Goal: Task Accomplishment & Management: Complete application form

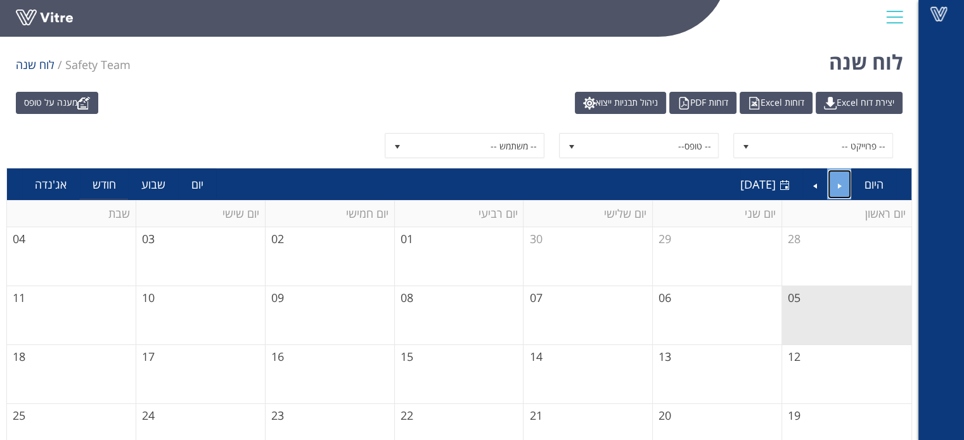
click at [845, 185] on link "Previous" at bounding box center [839, 184] width 24 height 29
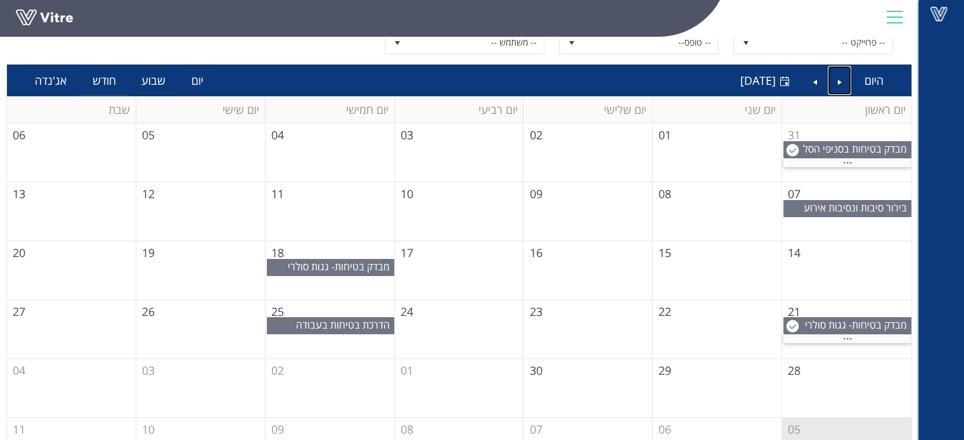
scroll to position [144, 0]
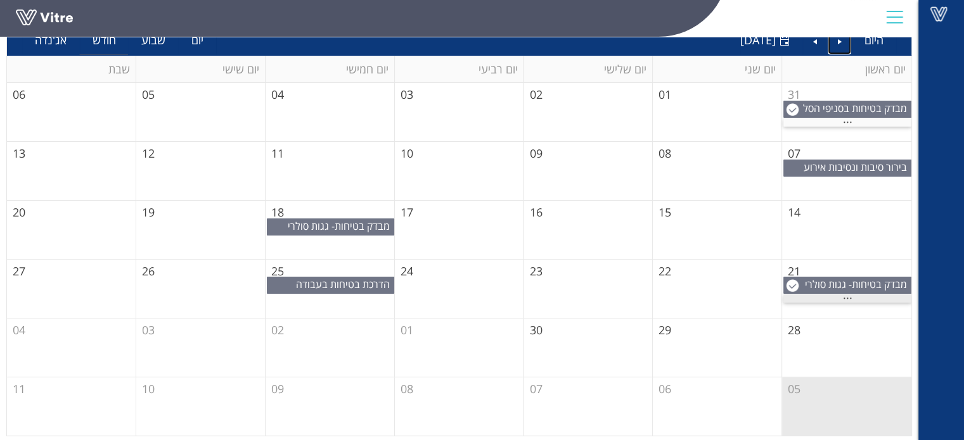
click at [843, 293] on span "..." at bounding box center [848, 295] width 10 height 14
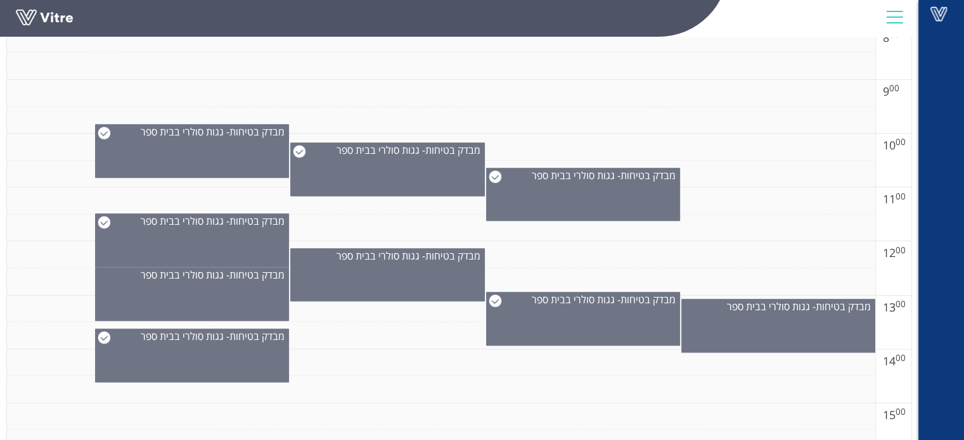
scroll to position [651, 0]
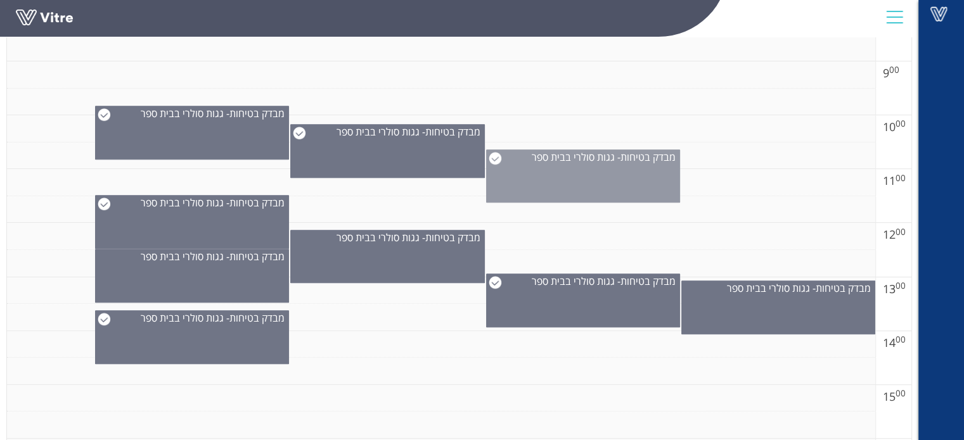
click at [575, 193] on div "מבדק בטיחות- גגות סולרי בבית ספר" at bounding box center [583, 176] width 194 height 53
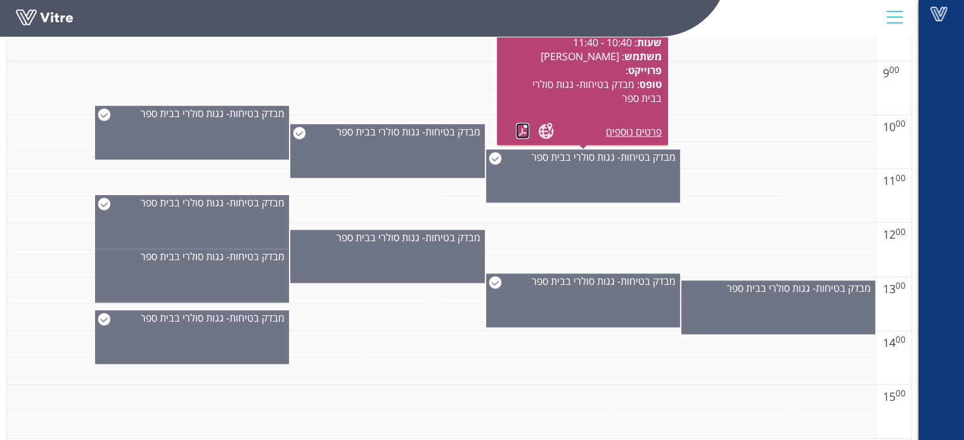
click at [519, 129] on link at bounding box center [522, 131] width 13 height 16
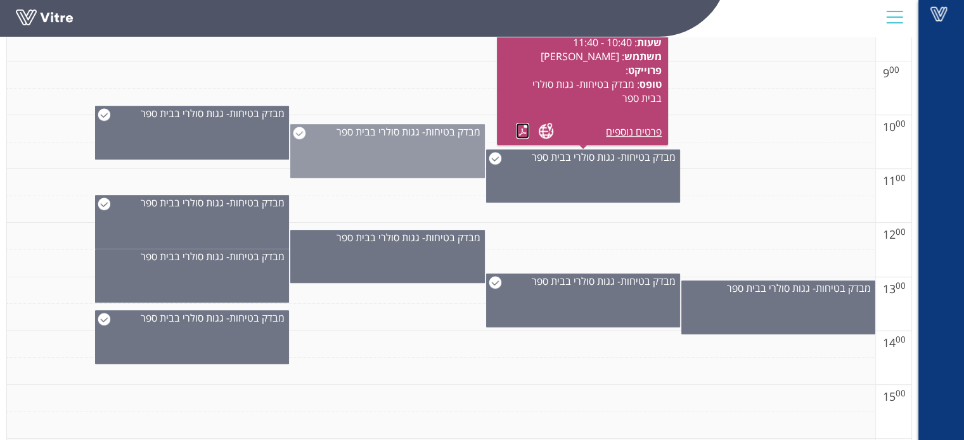
click at [360, 154] on div "מבדק בטיחות- גגות סולרי בבית ספר" at bounding box center [387, 151] width 194 height 54
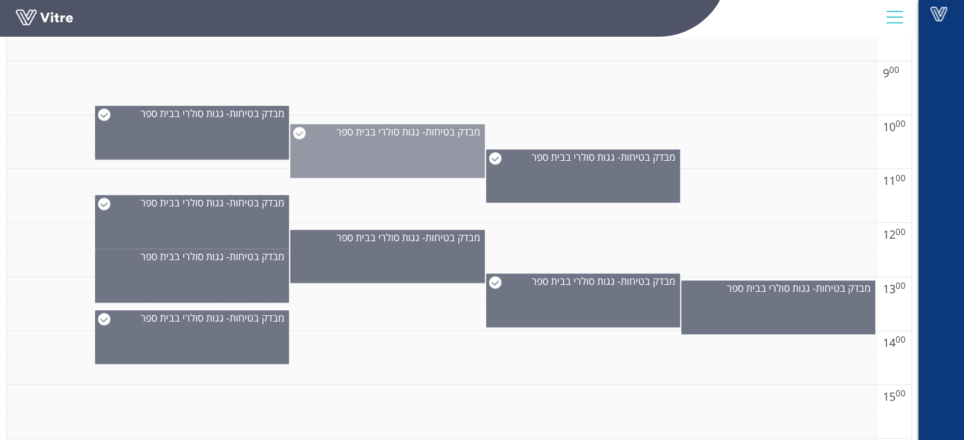
click at [360, 154] on div "מבדק בטיחות- גגות סולרי בבית ספר" at bounding box center [387, 151] width 194 height 54
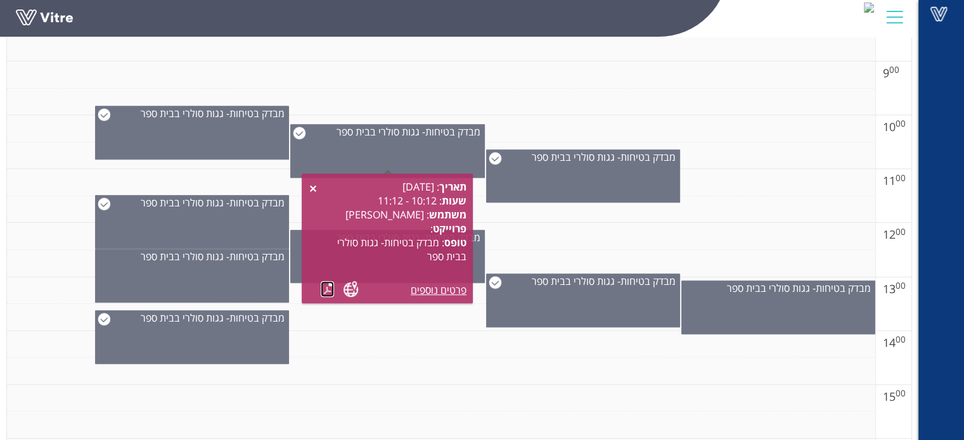
click at [323, 282] on link at bounding box center [327, 289] width 13 height 16
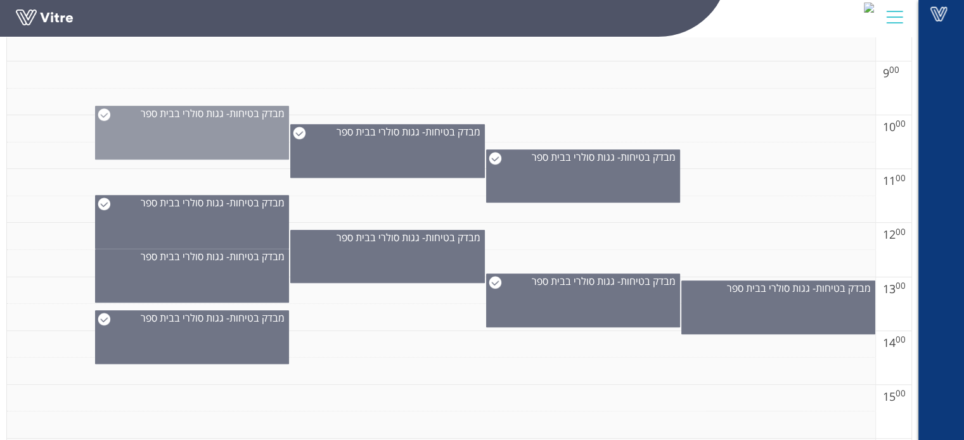
click at [196, 143] on div "מבדק בטיחות- גגות סולרי בבית ספר" at bounding box center [192, 133] width 194 height 54
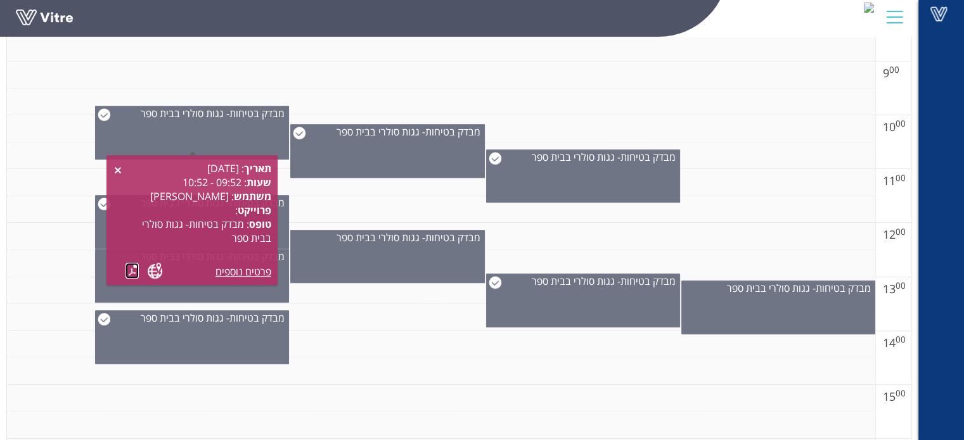
click at [132, 270] on link at bounding box center [131, 271] width 13 height 16
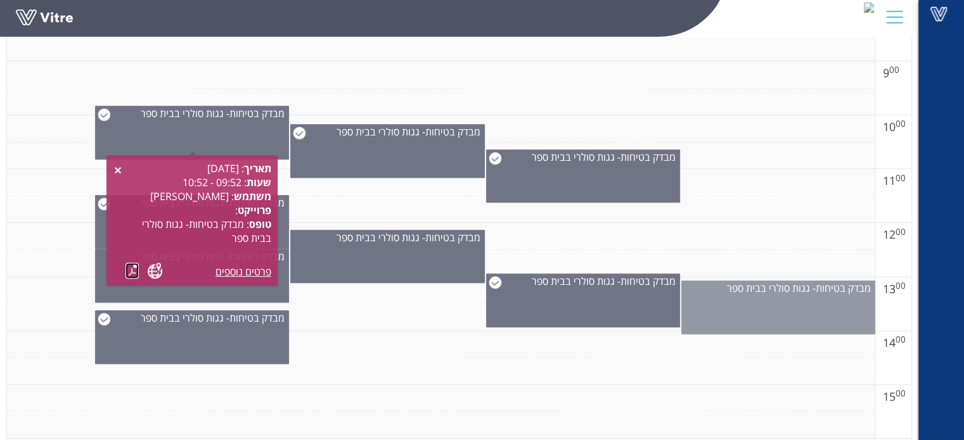
click at [763, 319] on div "מבדק בטיחות- גגות סולרי בבית ספר" at bounding box center [778, 308] width 194 height 54
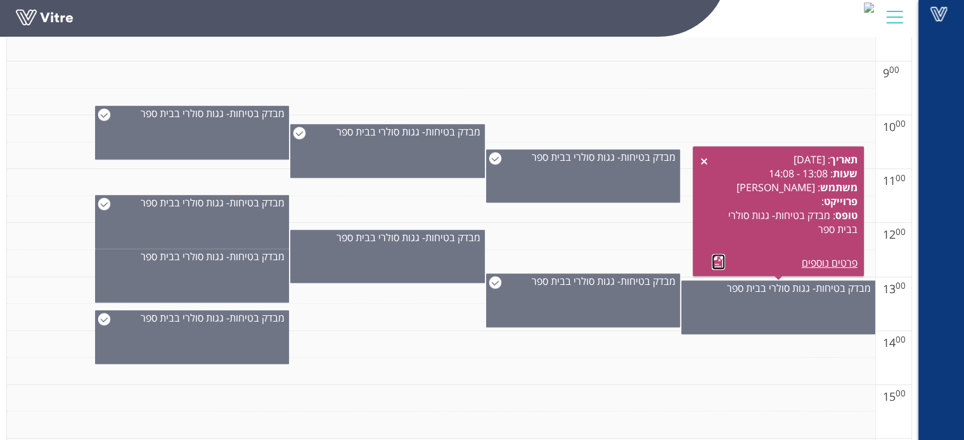
click at [711, 258] on link at bounding box center [717, 262] width 13 height 16
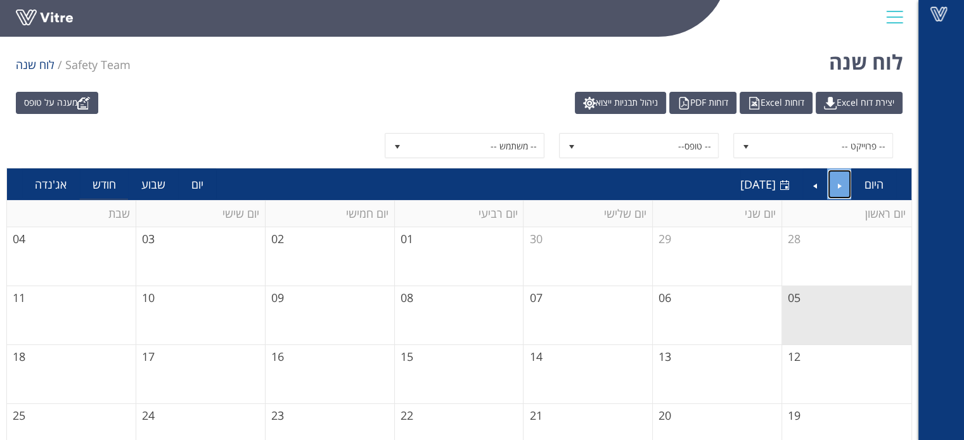
click at [834, 183] on link "Previous" at bounding box center [839, 184] width 24 height 29
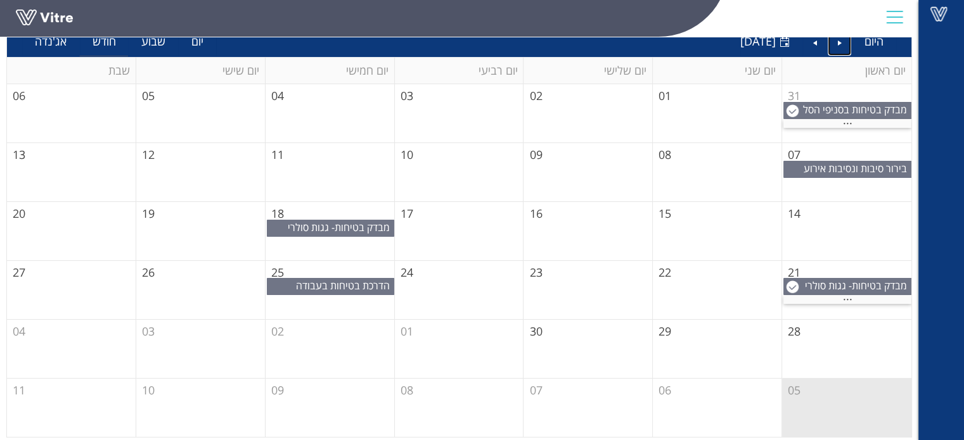
scroll to position [144, 0]
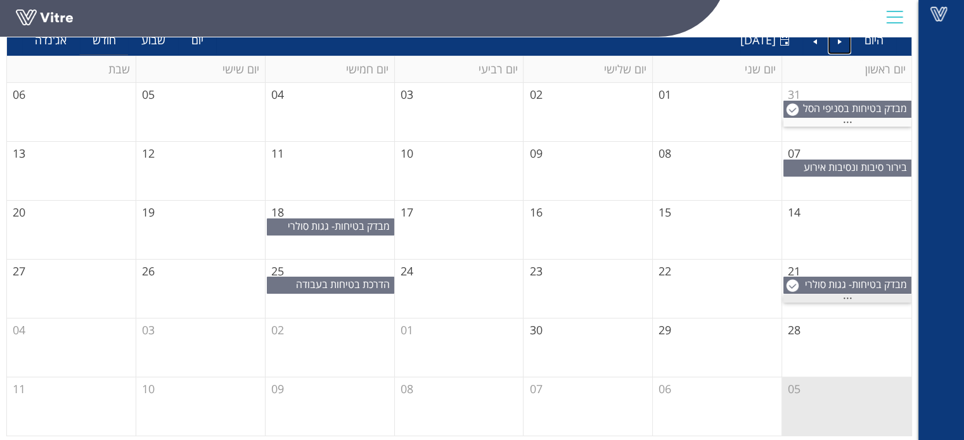
click at [848, 297] on span "..." at bounding box center [848, 295] width 10 height 14
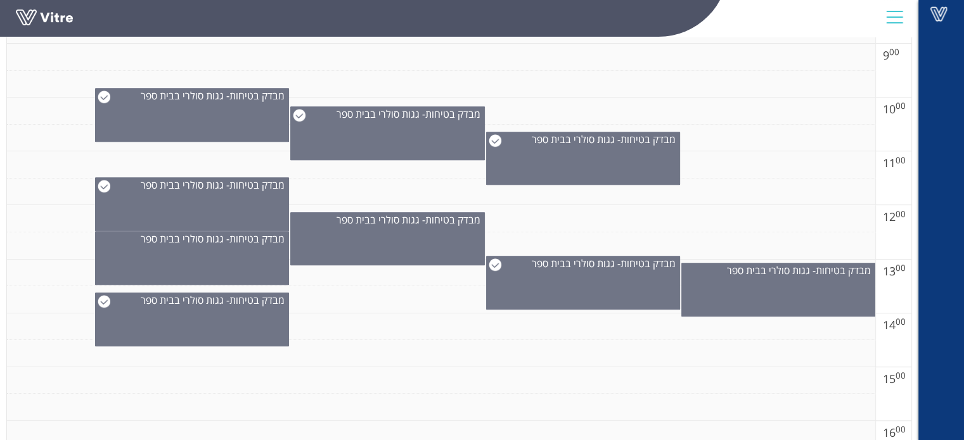
scroll to position [715, 0]
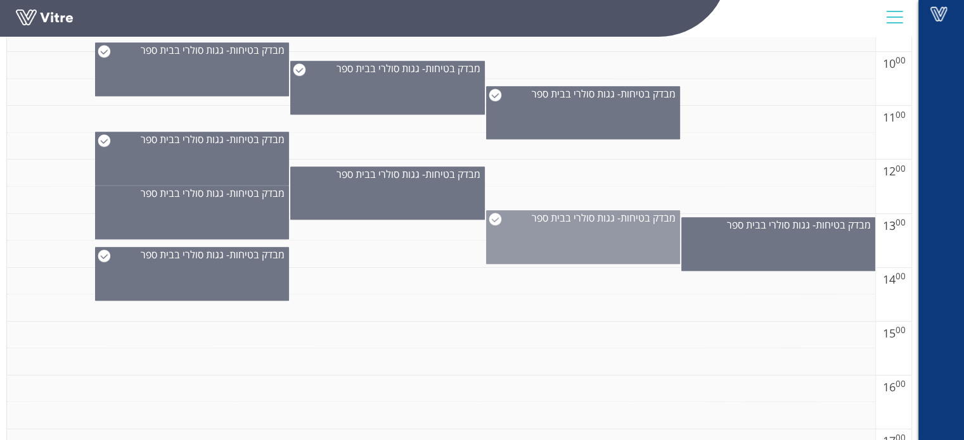
click at [547, 232] on div "מבדק בטיחות- גגות סולרי בבית ספר" at bounding box center [583, 237] width 194 height 54
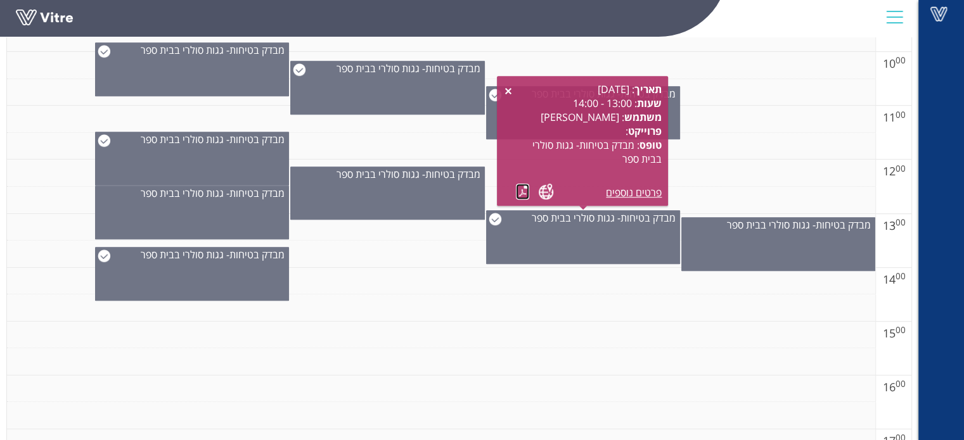
click at [523, 193] on link at bounding box center [522, 192] width 13 height 16
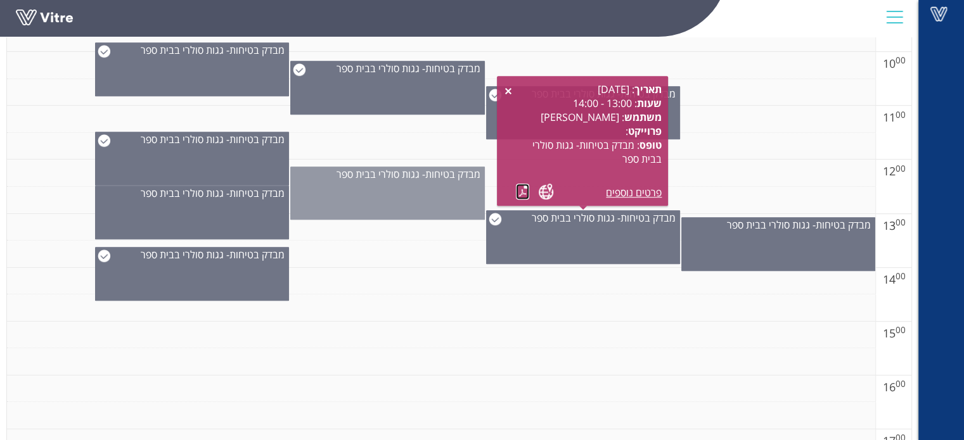
click at [443, 193] on div "מבדק בטיחות- גגות סולרי בבית ספר" at bounding box center [387, 193] width 194 height 53
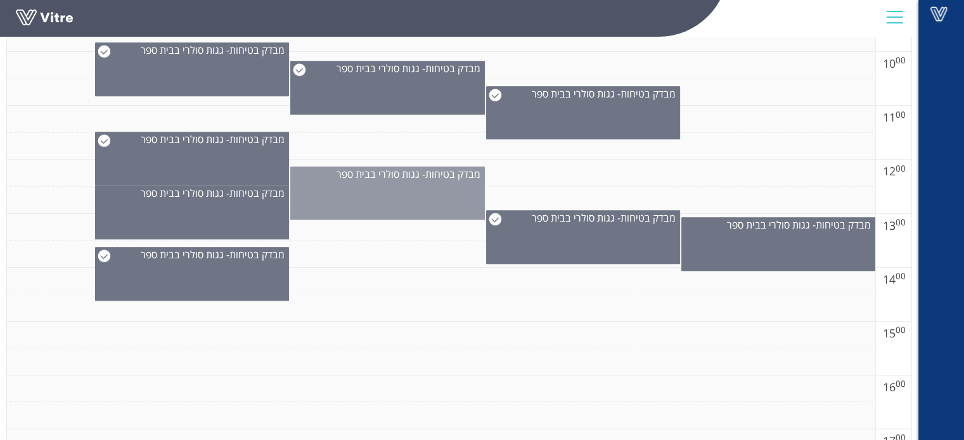
click at [443, 193] on div "מבדק בטיחות- גגות סולרי בבית ספר" at bounding box center [387, 193] width 194 height 53
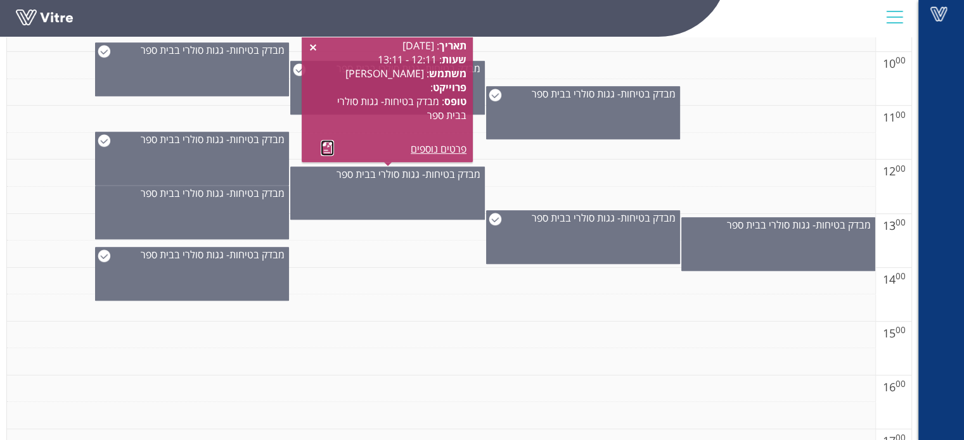
click at [323, 149] on link at bounding box center [327, 148] width 13 height 16
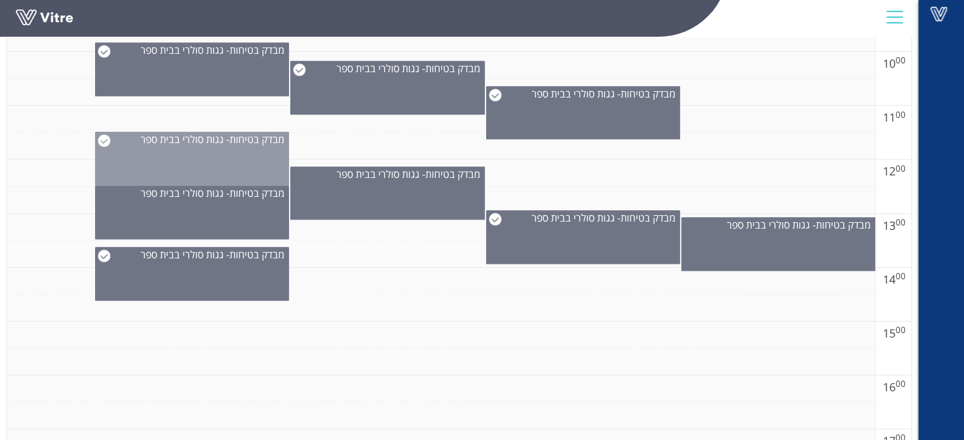
click at [163, 158] on div "מבדק בטיחות- גגות סולרי בבית ספר" at bounding box center [192, 159] width 194 height 54
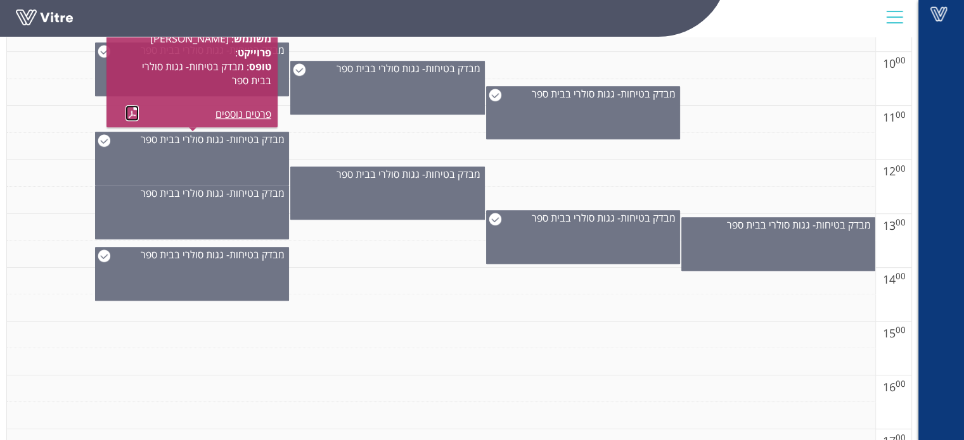
click at [131, 112] on link at bounding box center [131, 113] width 13 height 16
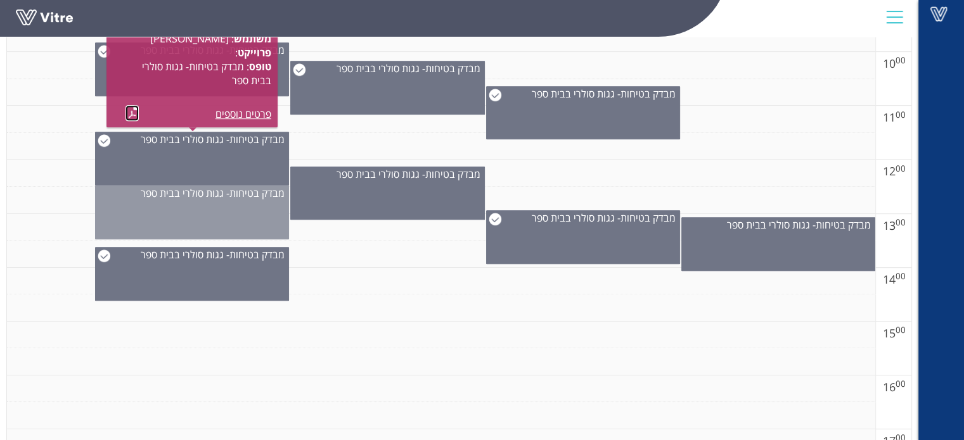
click at [158, 196] on span "מבדק בטיחות- גגות סולרי בבית ספר" at bounding box center [213, 193] width 144 height 14
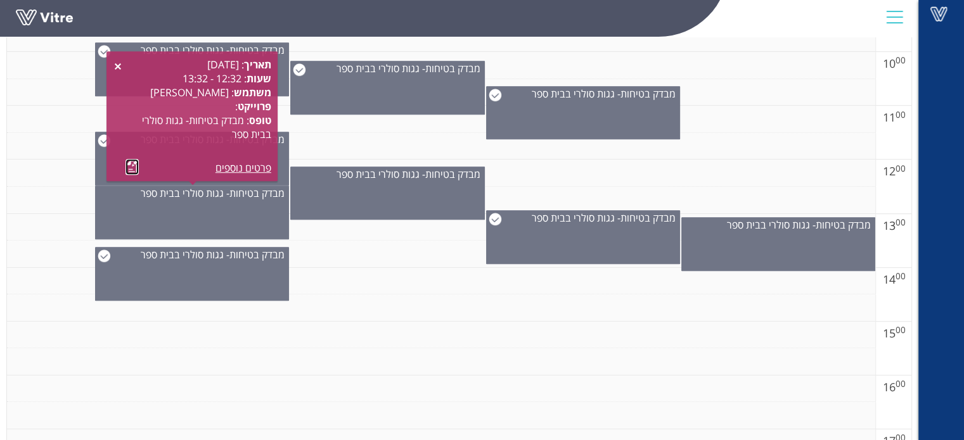
click at [134, 165] on link at bounding box center [131, 167] width 13 height 16
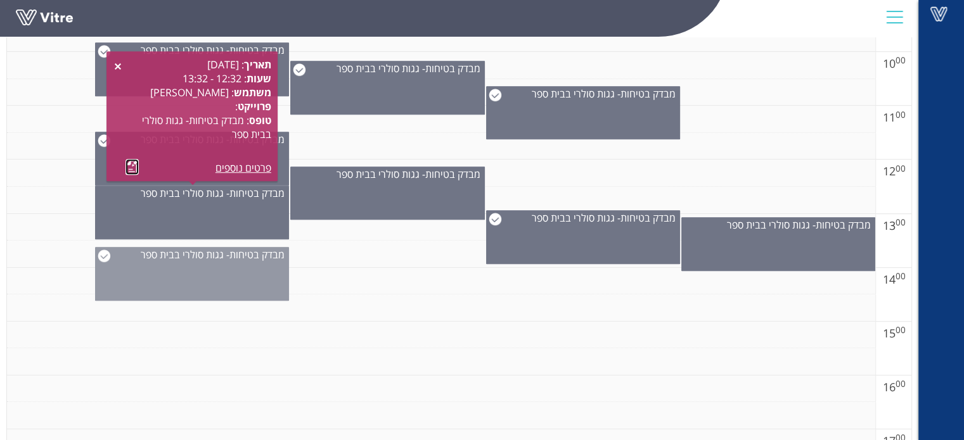
click at [165, 268] on div "מבדק בטיחות- גגות סולרי בבית ספר" at bounding box center [192, 274] width 194 height 54
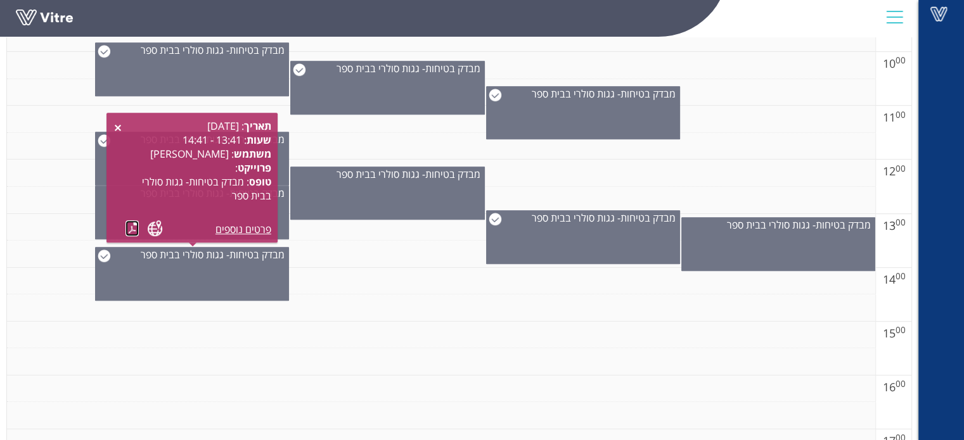
click at [131, 228] on link at bounding box center [131, 228] width 13 height 16
click at [121, 127] on link at bounding box center [118, 128] width 10 height 10
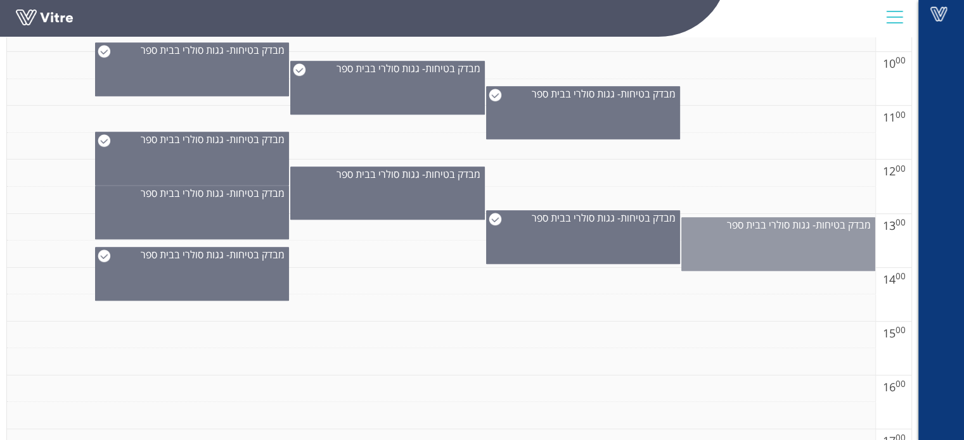
click at [800, 241] on div "מבדק בטיחות- גגות סולרי בבית ספר" at bounding box center [778, 244] width 194 height 54
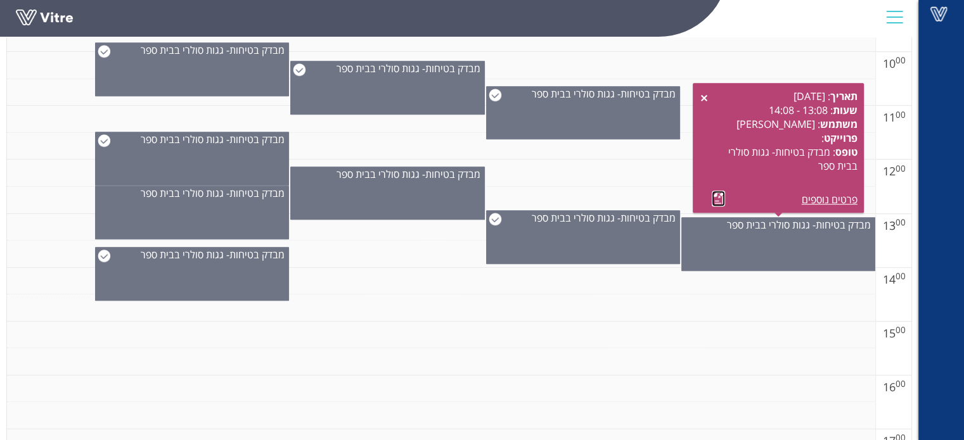
click at [720, 196] on link at bounding box center [717, 199] width 13 height 16
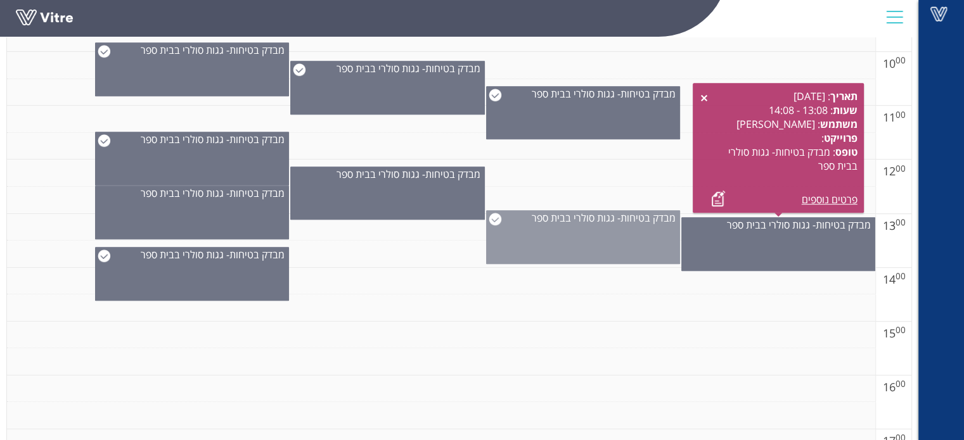
click at [571, 246] on div "מבדק בטיחות- גגות סולרי בבית ספר" at bounding box center [583, 237] width 194 height 54
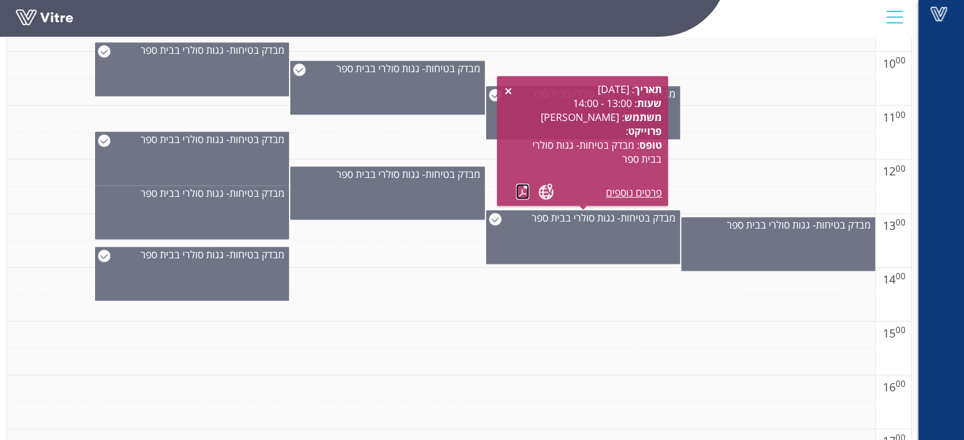
click at [523, 192] on link at bounding box center [522, 192] width 13 height 16
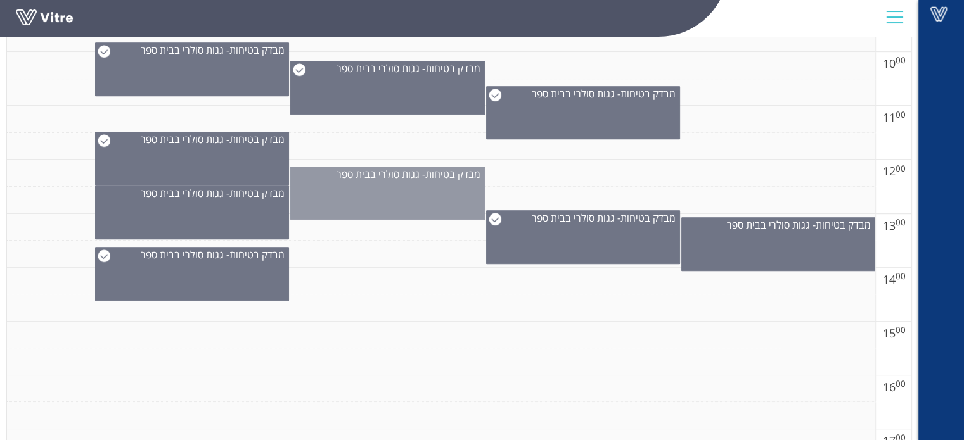
click at [376, 180] on div "מבדק בטיחות- גגות סולרי בבית ספר" at bounding box center [387, 193] width 194 height 53
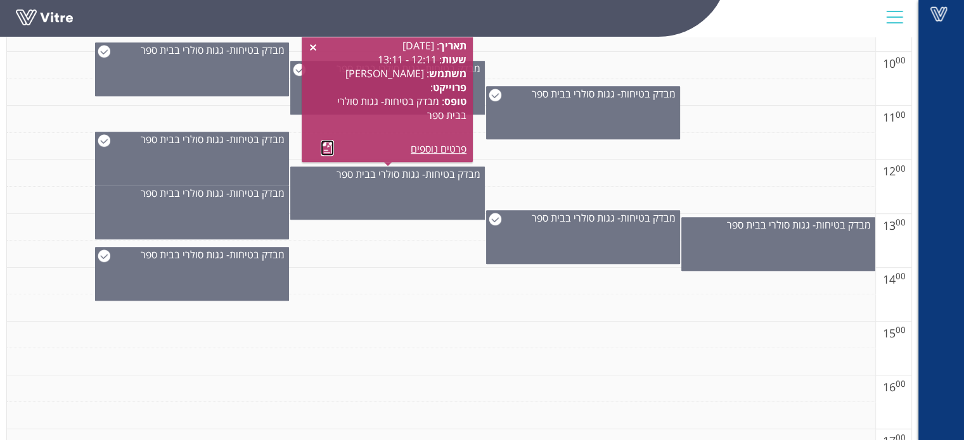
click at [327, 144] on link at bounding box center [327, 148] width 13 height 16
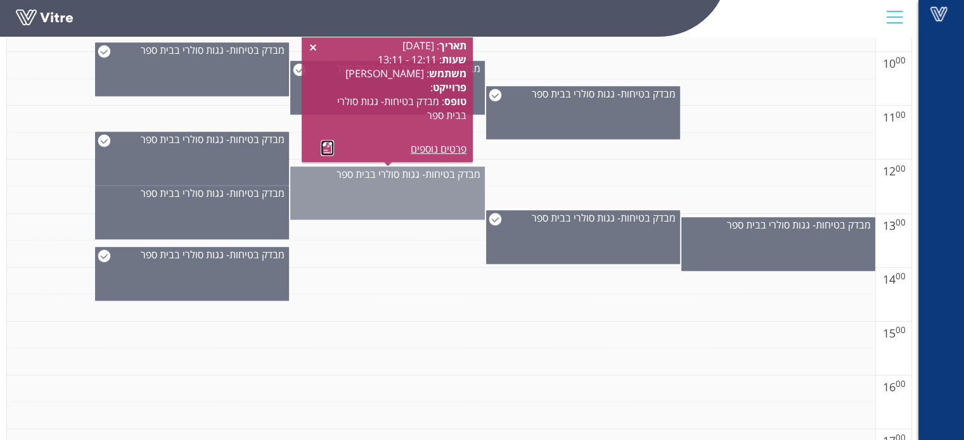
click at [403, 196] on div "מבדק בטיחות- גגות סולרי בבית ספר" at bounding box center [387, 193] width 194 height 53
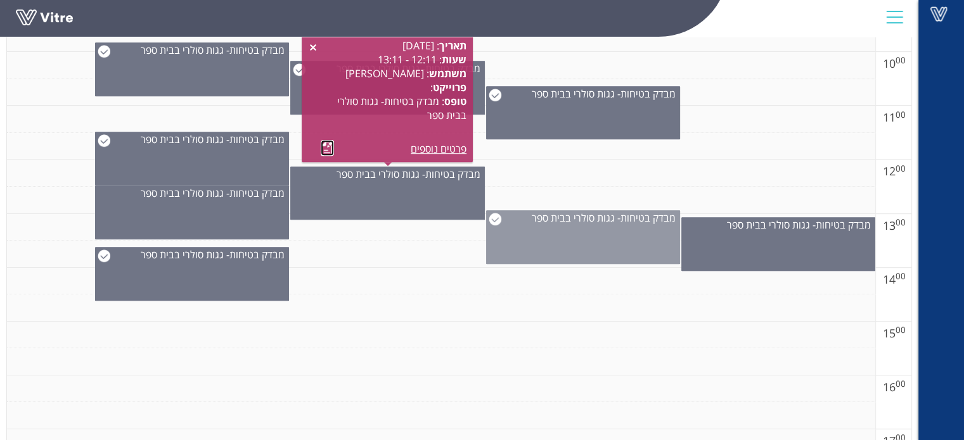
click at [567, 227] on div "מבדק בטיחות- גגות סולרי בבית ספר" at bounding box center [583, 237] width 194 height 54
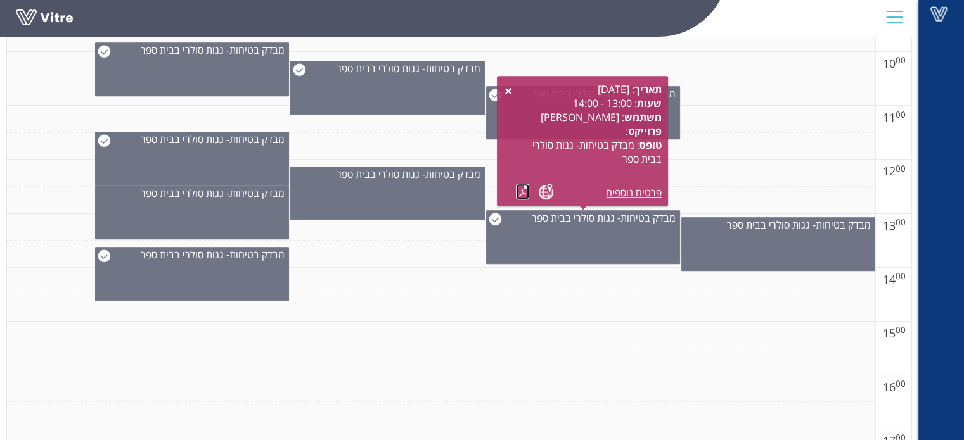
click at [524, 189] on link at bounding box center [522, 192] width 13 height 16
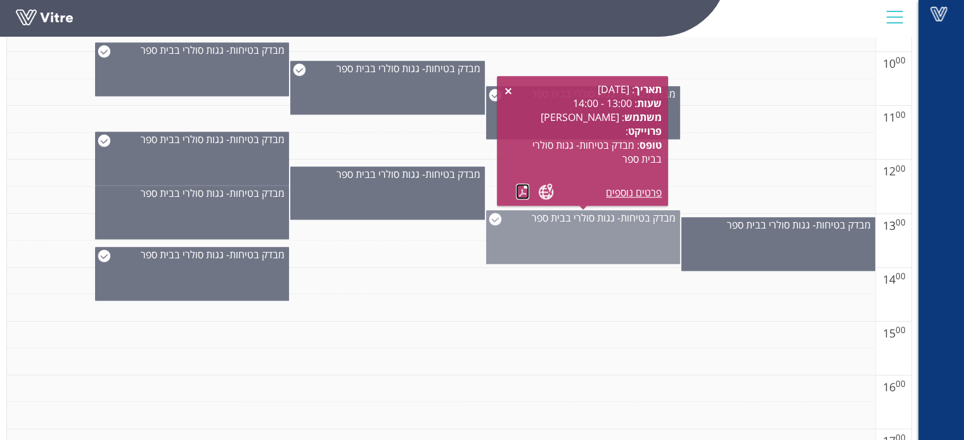
click at [591, 234] on div "מבדק בטיחות- גגות סולרי בבית ספר" at bounding box center [583, 237] width 194 height 54
click at [575, 231] on div "מבדק בטיחות- גגות סולרי בבית ספר" at bounding box center [583, 237] width 194 height 54
click at [554, 245] on div "מבדק בטיחות- גגות סולרי בבית ספר" at bounding box center [583, 237] width 194 height 54
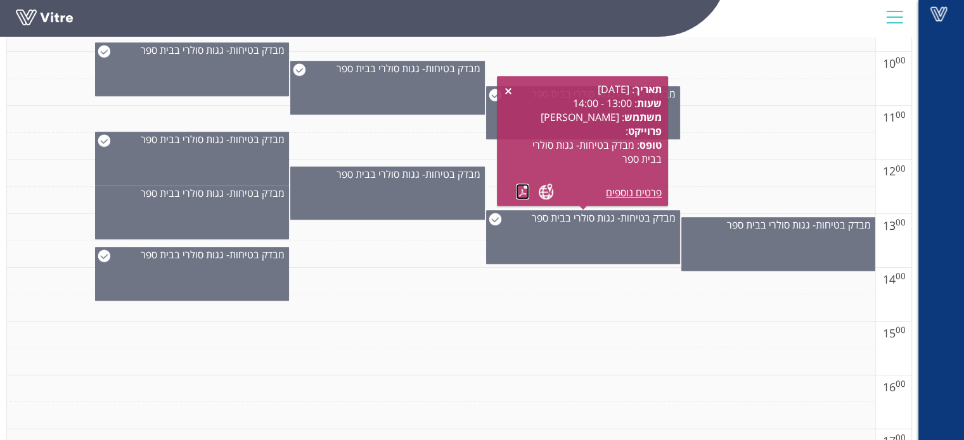
click at [520, 193] on link at bounding box center [522, 192] width 13 height 16
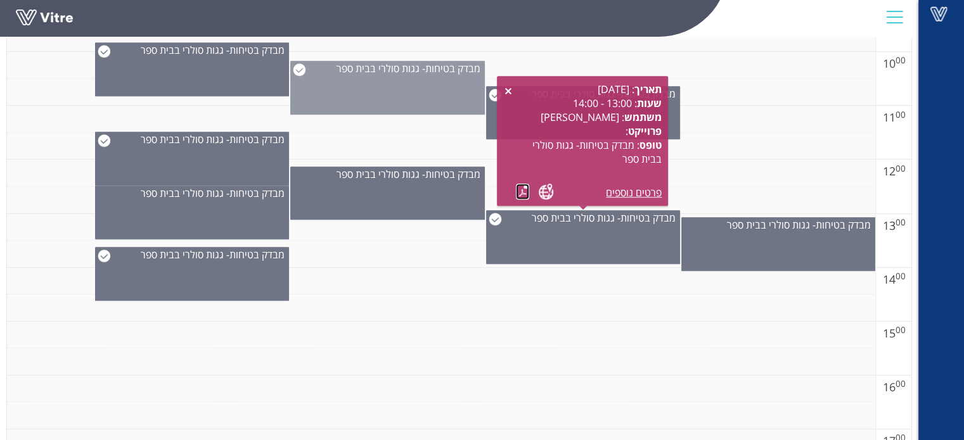
click at [423, 93] on div "מבדק בטיחות- גגות סולרי בבית ספר" at bounding box center [387, 88] width 194 height 54
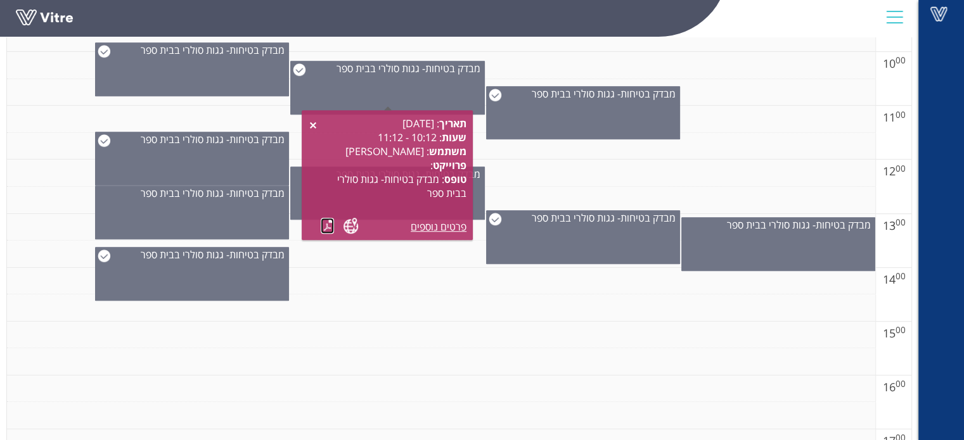
click at [326, 222] on link at bounding box center [327, 226] width 13 height 16
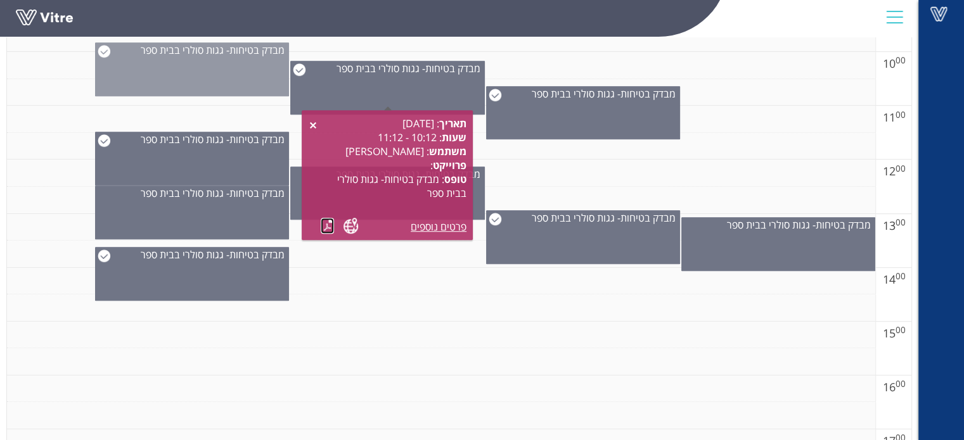
click at [246, 78] on div "מבדק בטיחות- גגות סולרי בבית ספר" at bounding box center [192, 69] width 194 height 54
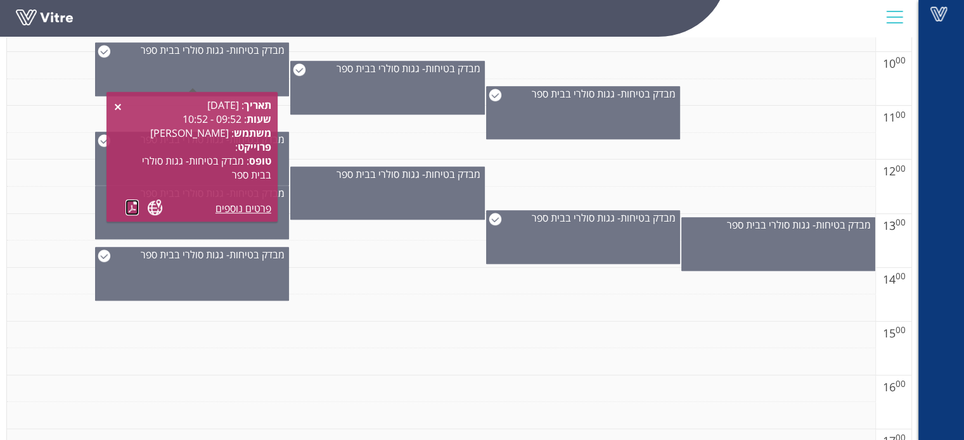
click at [134, 203] on link at bounding box center [131, 208] width 13 height 16
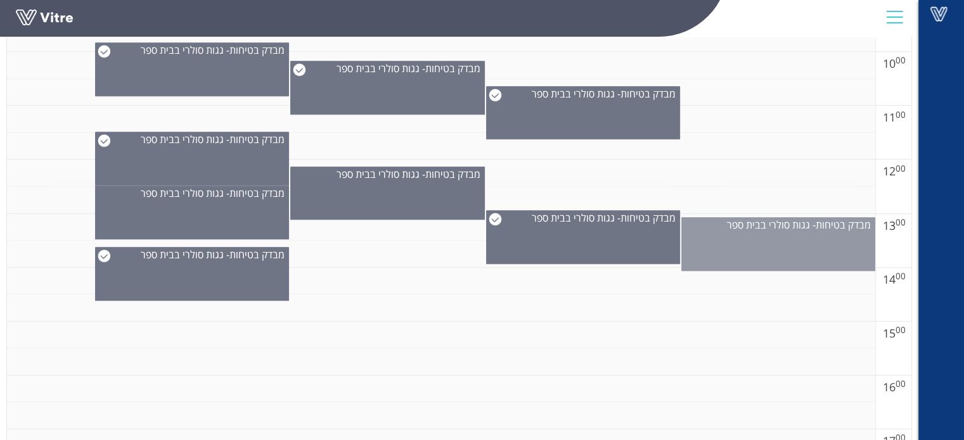
click at [776, 239] on div "מבדק בטיחות- גגות סולרי בבית ספר" at bounding box center [778, 244] width 194 height 54
click at [775, 239] on div "מבדק בטיחות- גגות סולרי בבית ספר" at bounding box center [778, 244] width 194 height 54
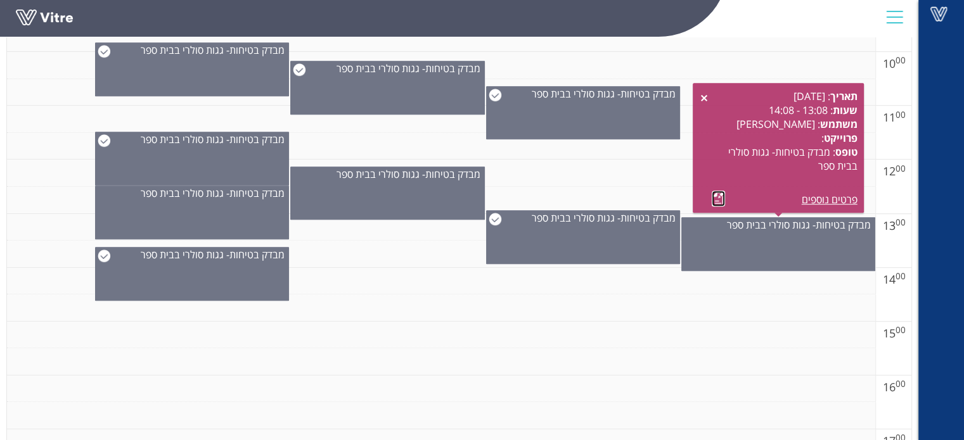
click at [720, 203] on link at bounding box center [717, 199] width 13 height 16
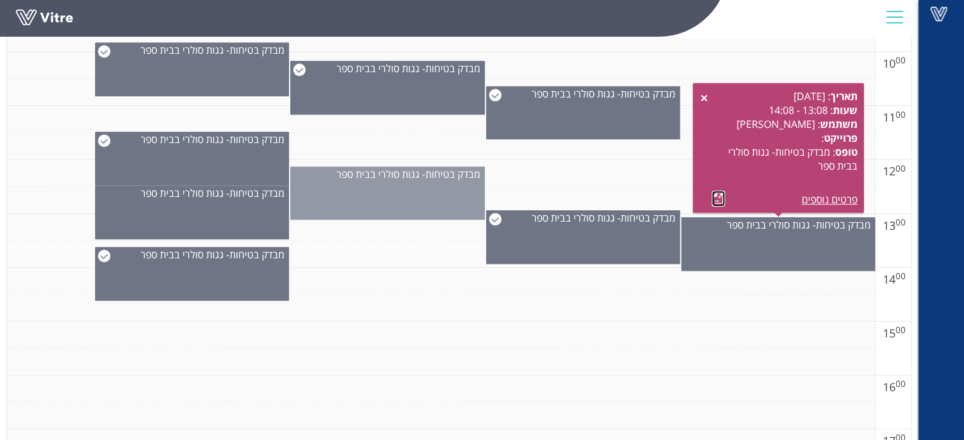
click at [445, 191] on div "מבדק בטיחות- גגות סולרי בבית ספר" at bounding box center [387, 193] width 194 height 53
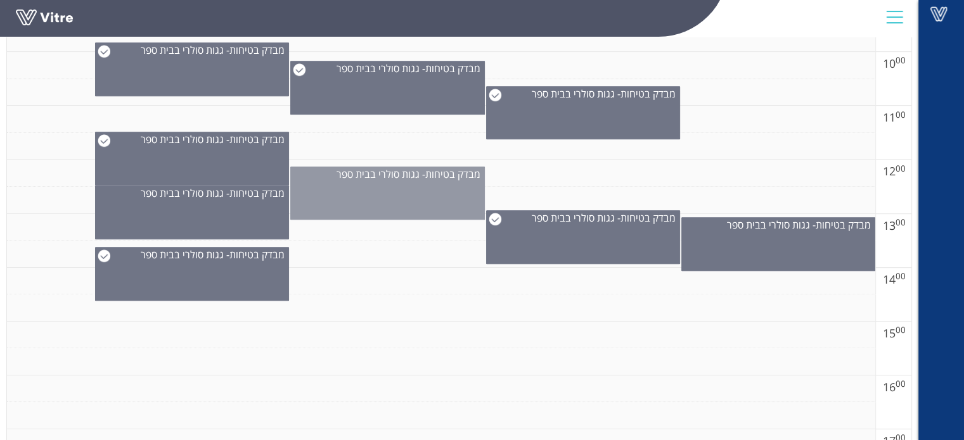
click at [362, 192] on div "מבדק בטיחות- גגות סולרי בבית ספר" at bounding box center [387, 193] width 194 height 53
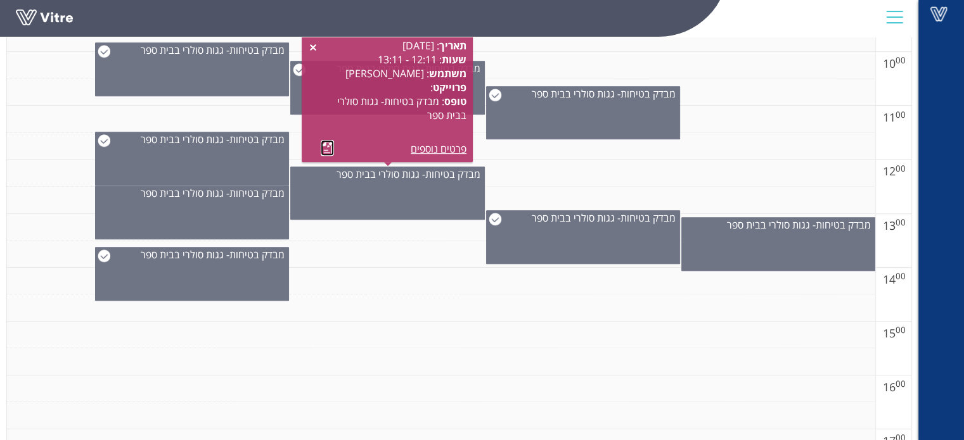
click at [327, 146] on link at bounding box center [327, 148] width 13 height 16
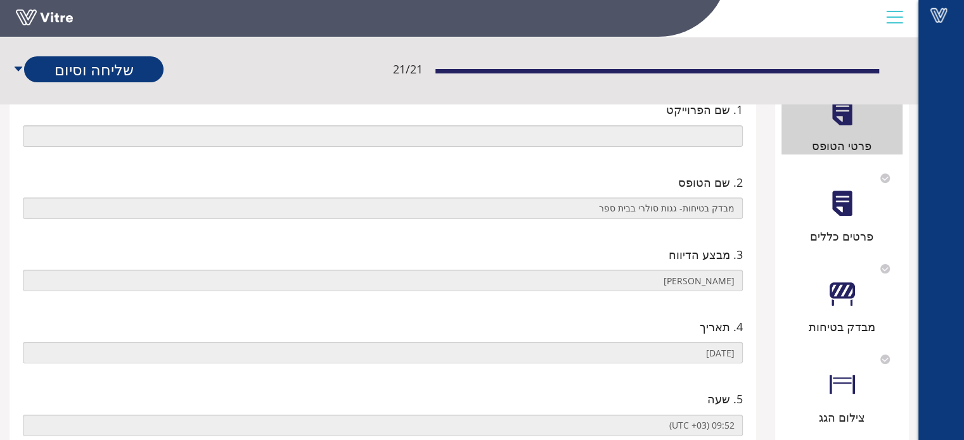
scroll to position [127, 0]
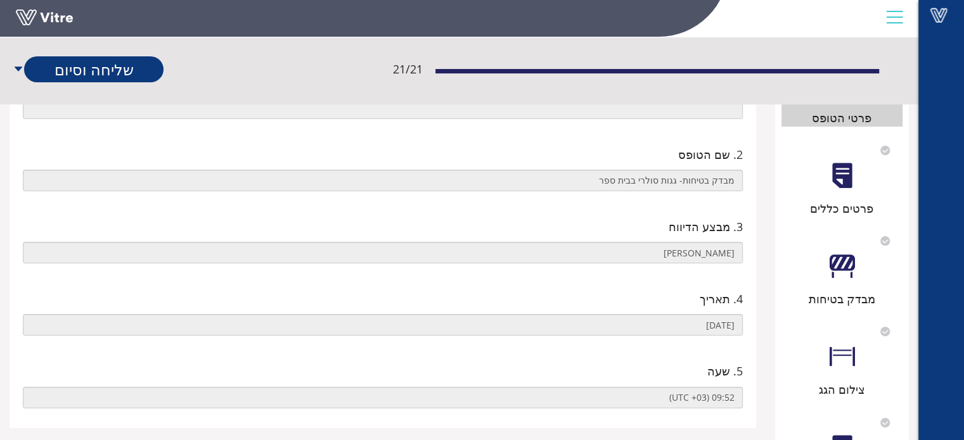
click at [856, 182] on div "פרטים כללים" at bounding box center [842, 176] width 122 height 81
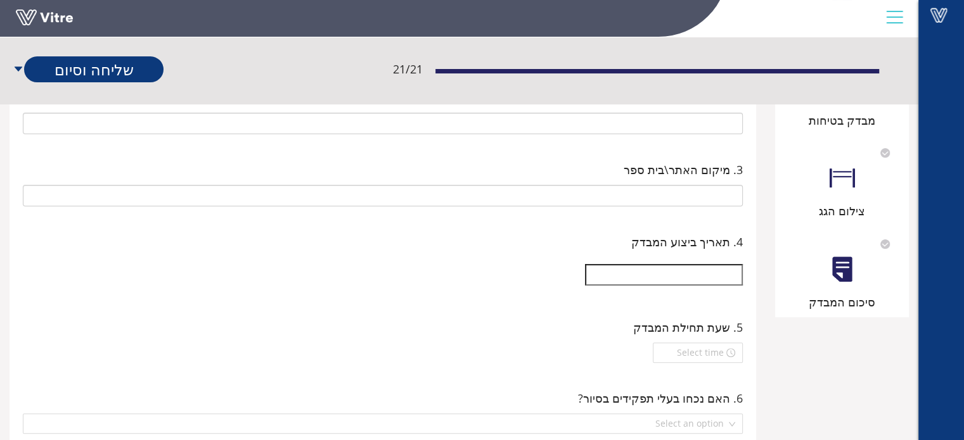
scroll to position [317, 0]
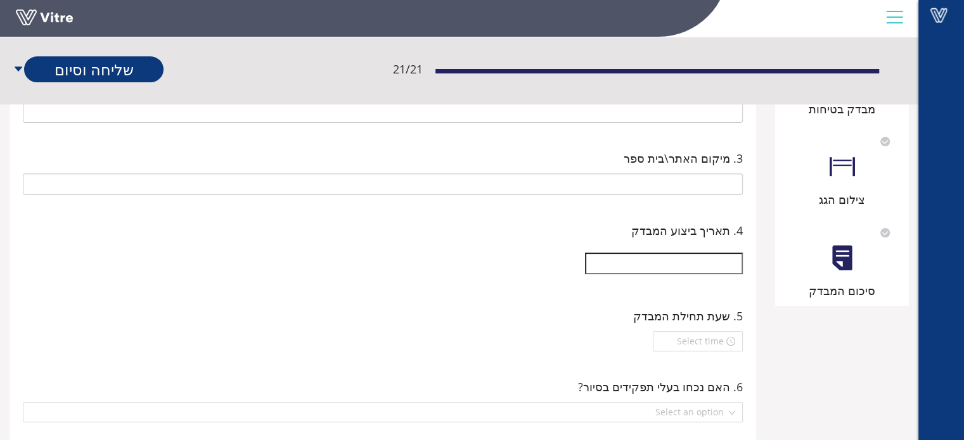
click at [843, 116] on div "מבדק בטיחות" at bounding box center [842, 109] width 122 height 18
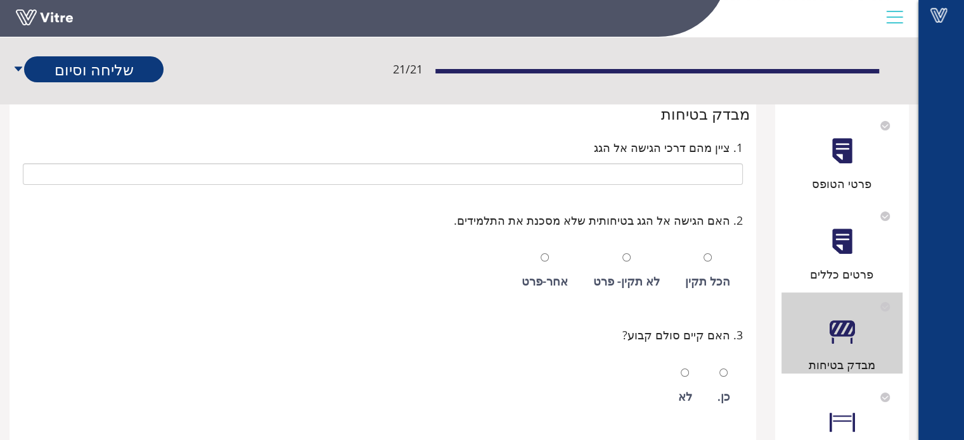
scroll to position [63, 0]
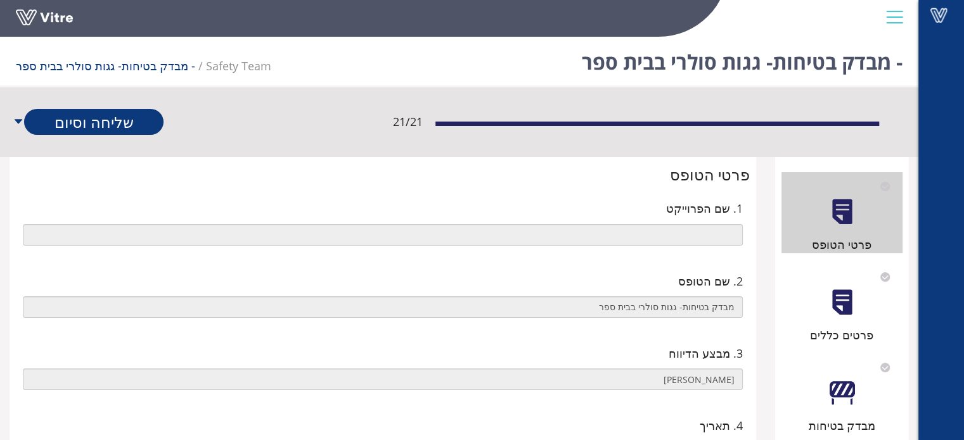
click at [839, 310] on div at bounding box center [841, 302] width 29 height 29
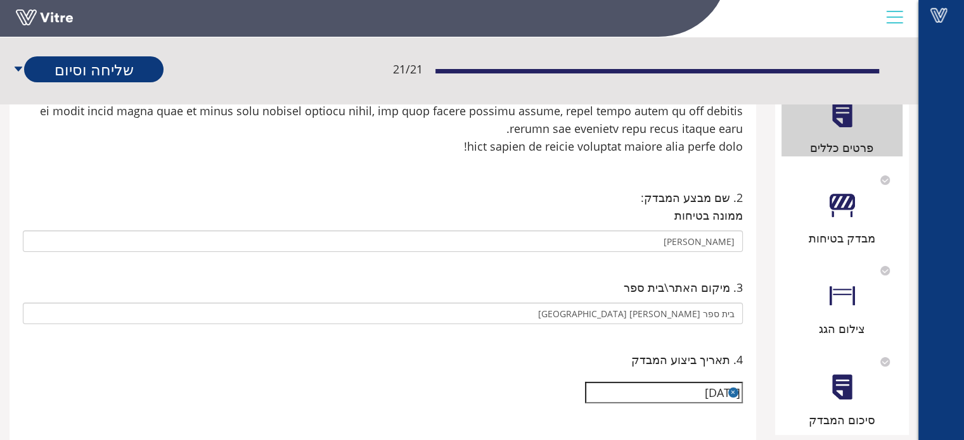
scroll to position [190, 0]
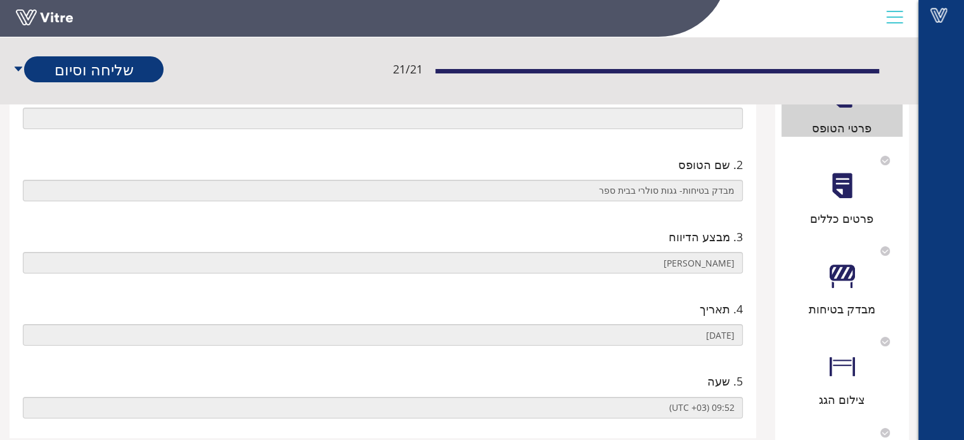
scroll to position [127, 0]
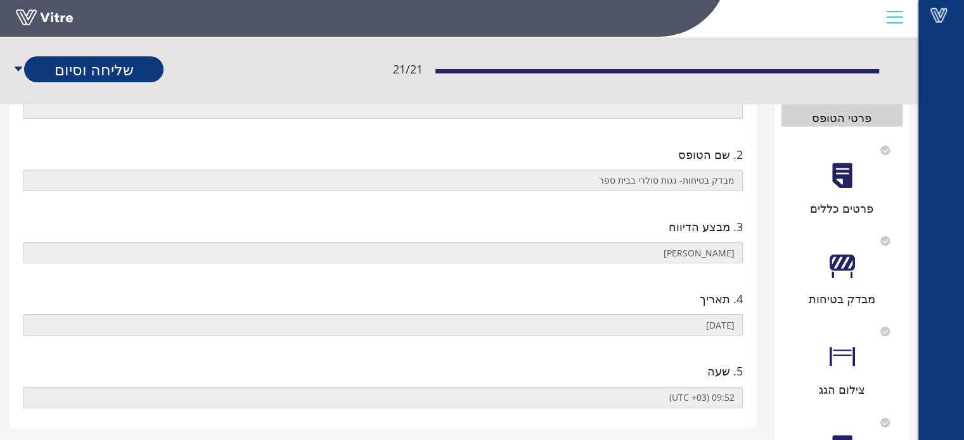
click at [835, 179] on div at bounding box center [841, 176] width 29 height 29
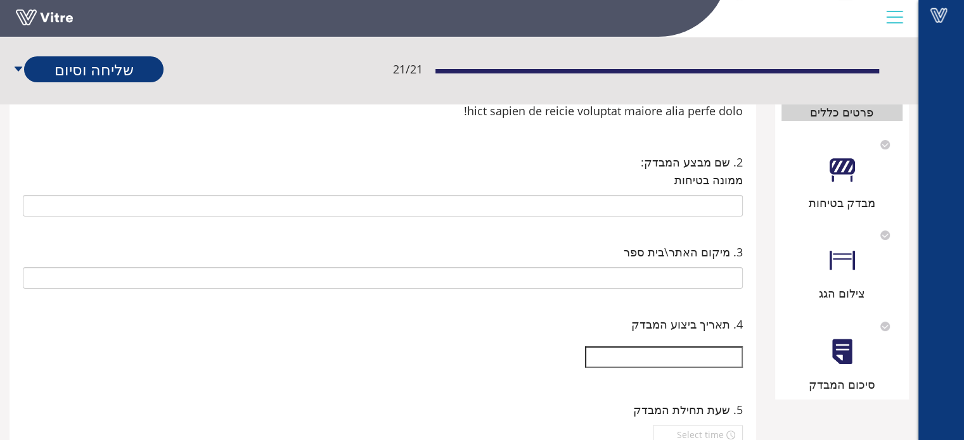
scroll to position [317, 0]
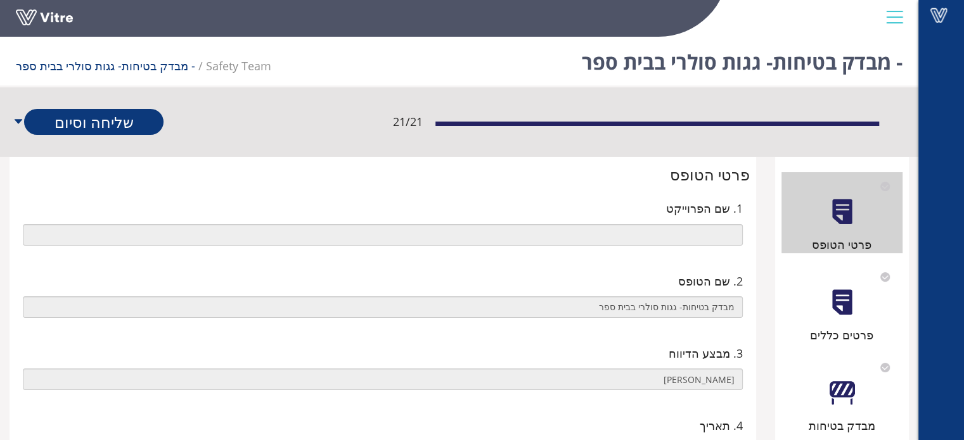
scroll to position [127, 0]
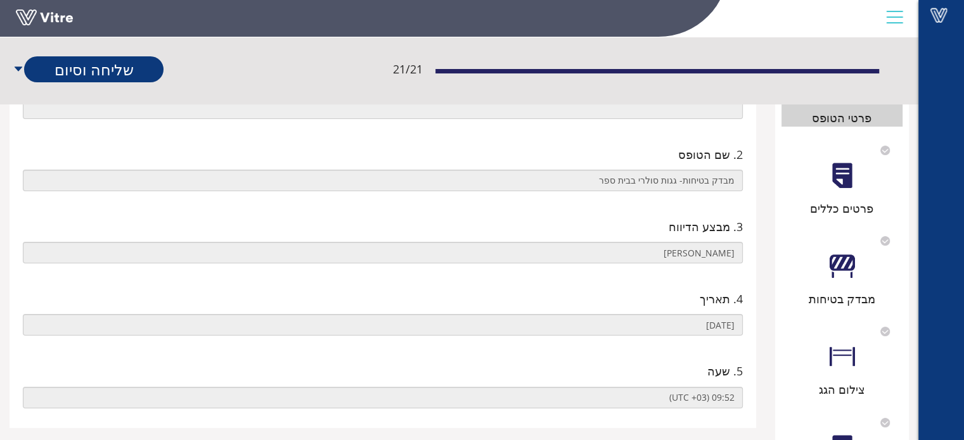
click at [836, 193] on div "פרטים כללים" at bounding box center [842, 176] width 122 height 81
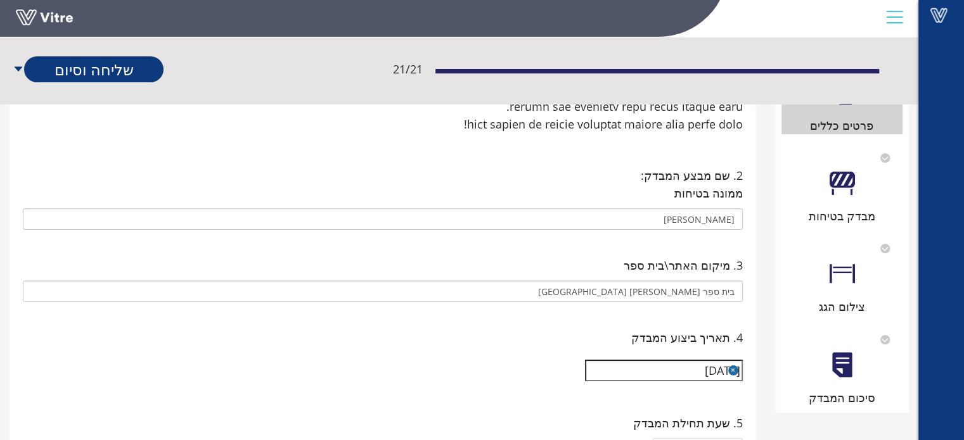
scroll to position [190, 0]
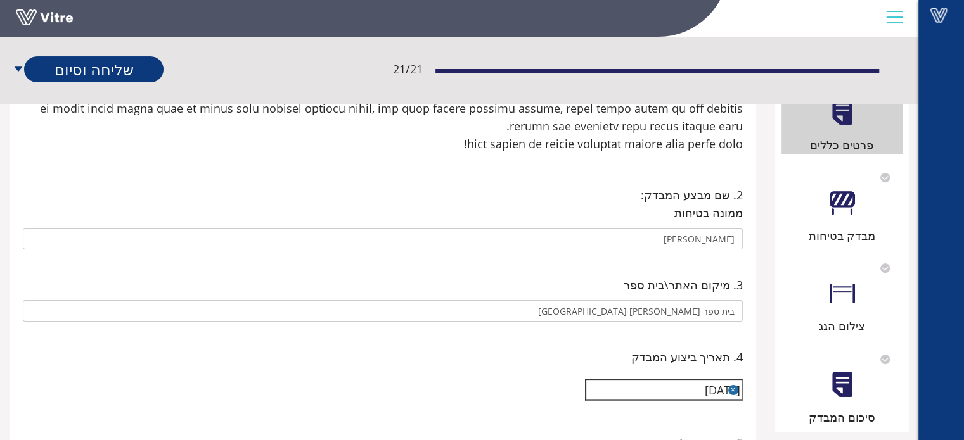
click at [841, 306] on div at bounding box center [841, 293] width 29 height 29
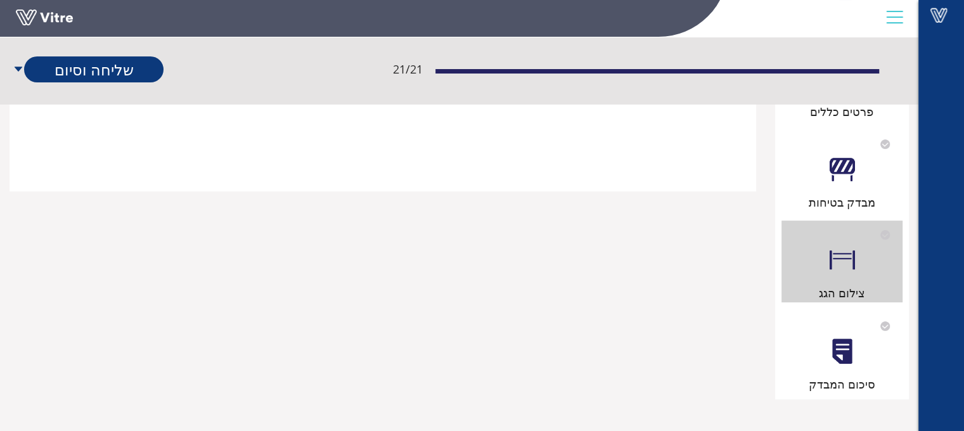
scroll to position [380, 0]
click at [837, 337] on div at bounding box center [841, 351] width 29 height 29
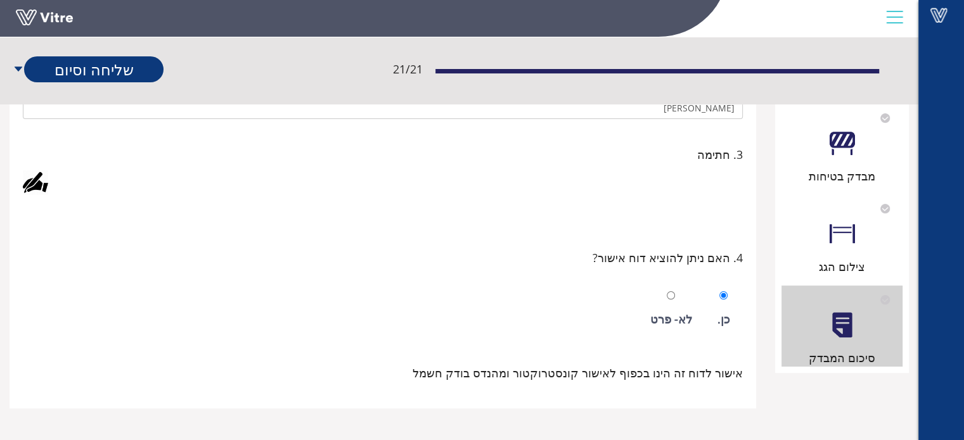
scroll to position [392, 0]
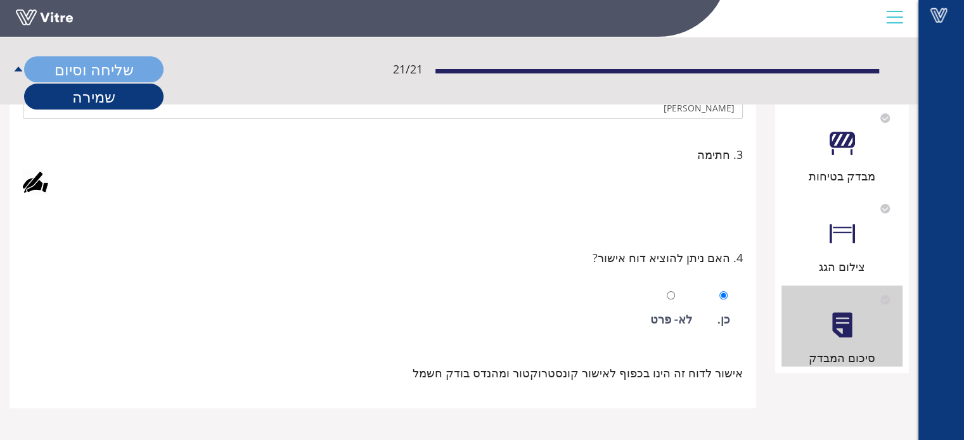
click at [101, 70] on link "שליחה וסיום" at bounding box center [93, 69] width 139 height 26
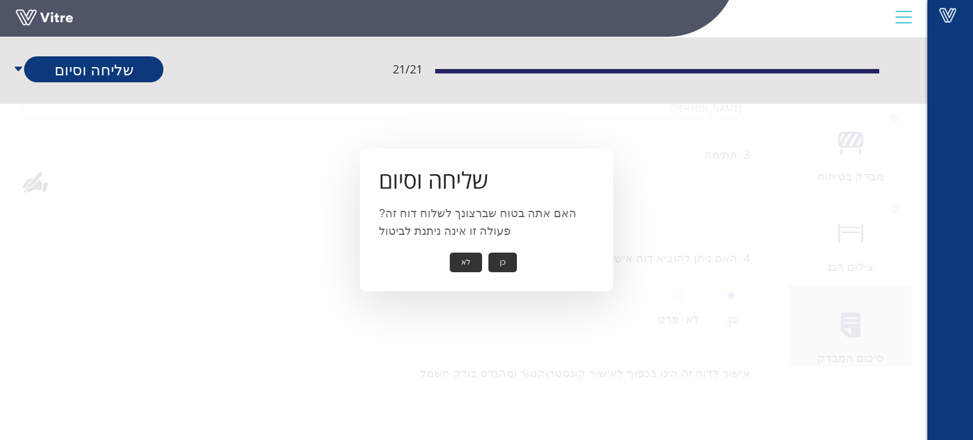
click at [502, 264] on button "כן" at bounding box center [502, 263] width 29 height 20
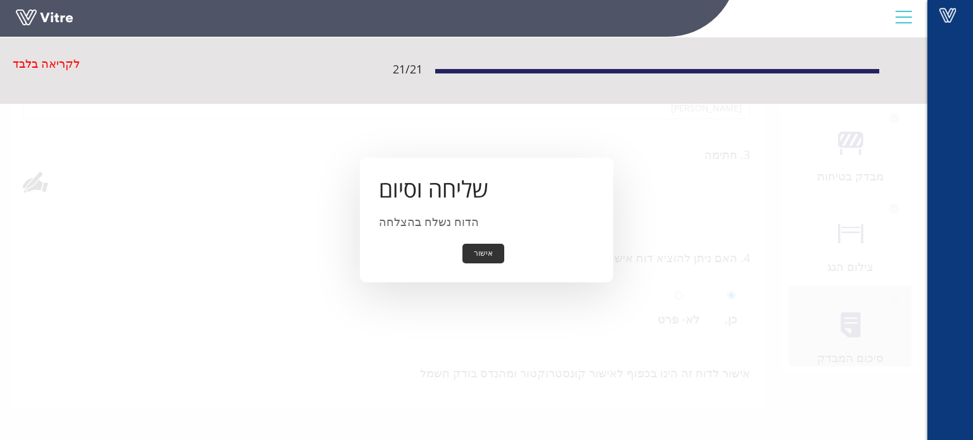
click at [483, 253] on button "אישור" at bounding box center [483, 254] width 42 height 20
